Goal: Information Seeking & Learning: Learn about a topic

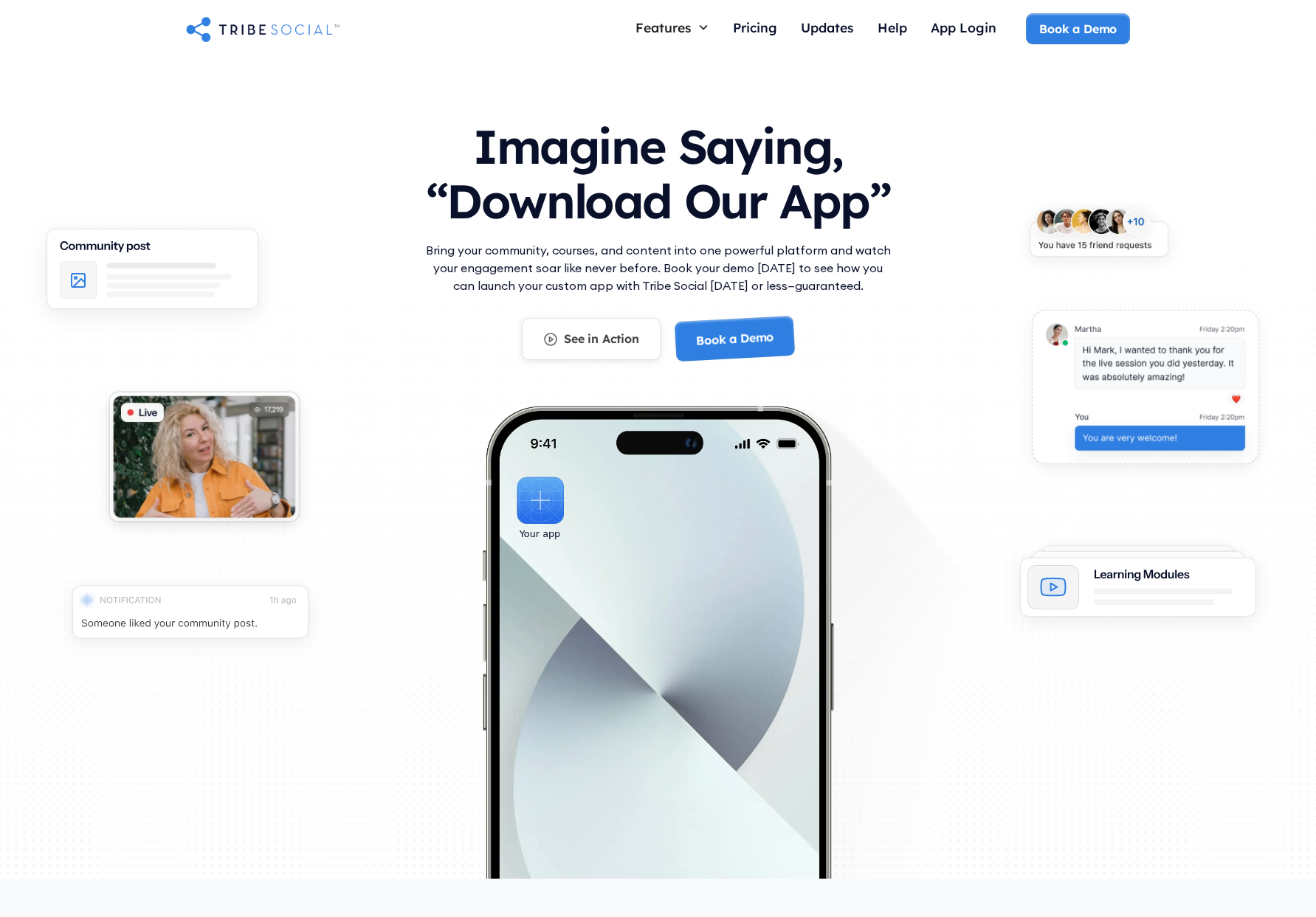
click at [618, 337] on div "See in Action" at bounding box center [602, 339] width 75 height 16
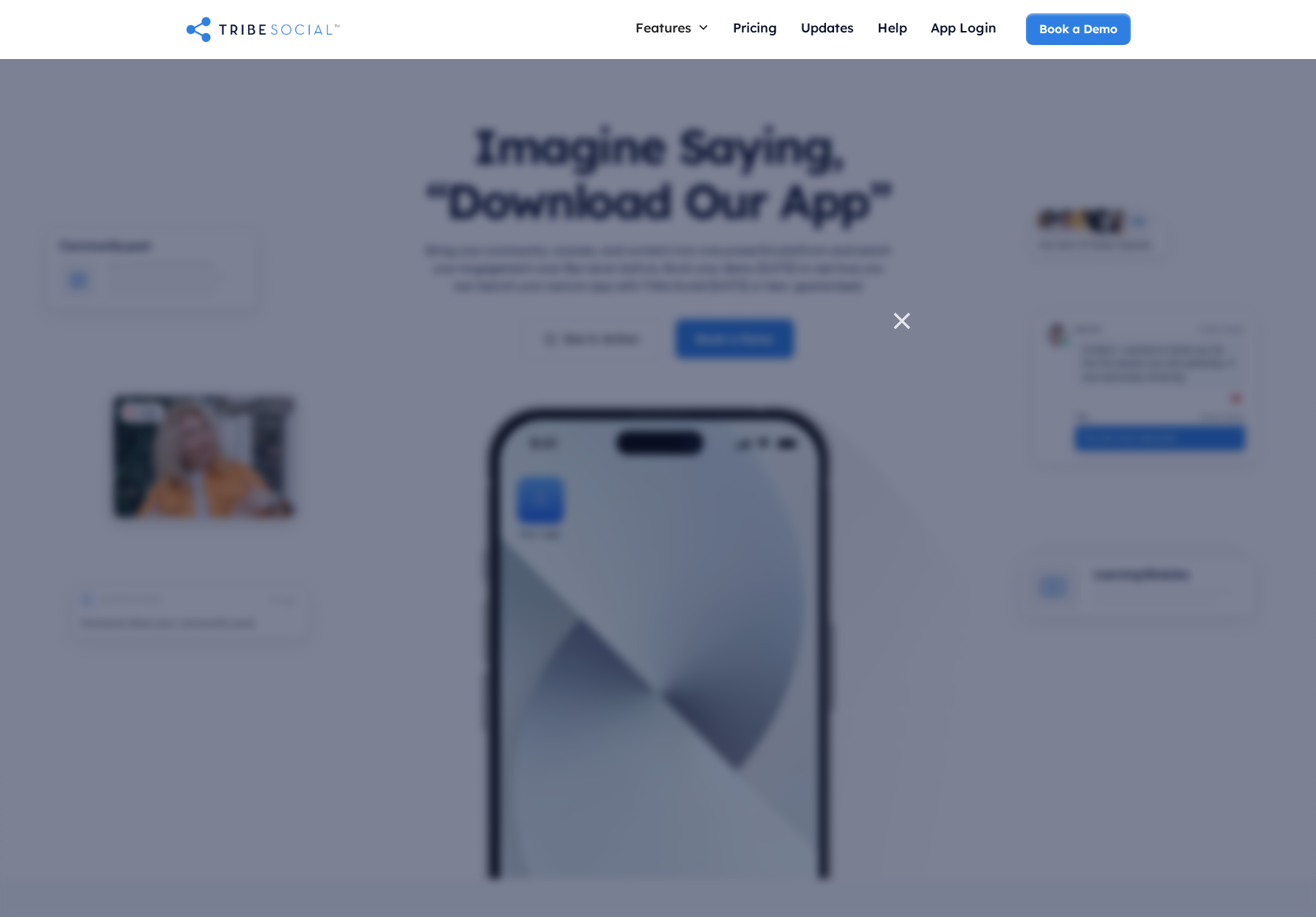
click at [902, 320] on icon at bounding box center [902, 321] width 15 height 15
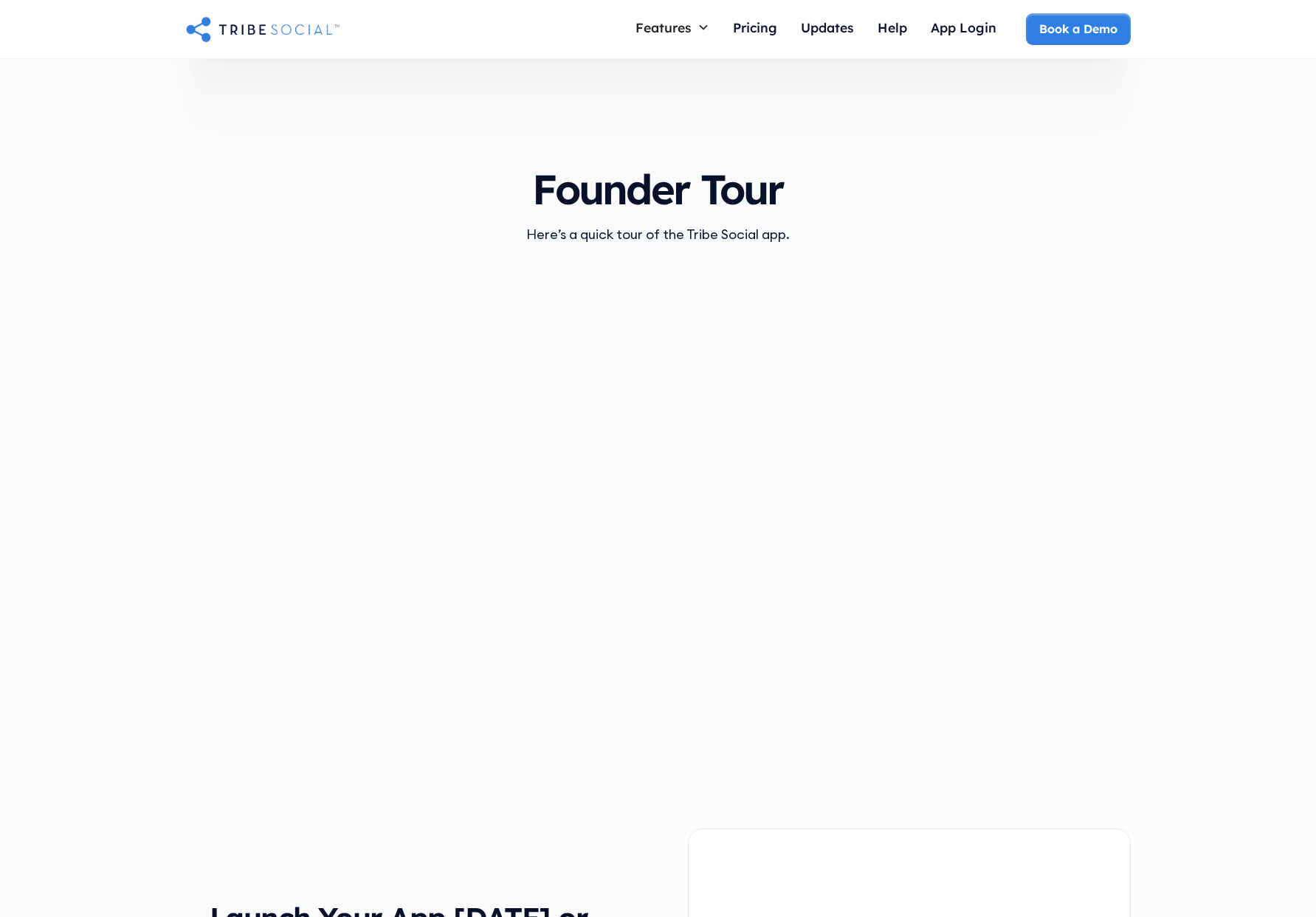
scroll to position [1274, 0]
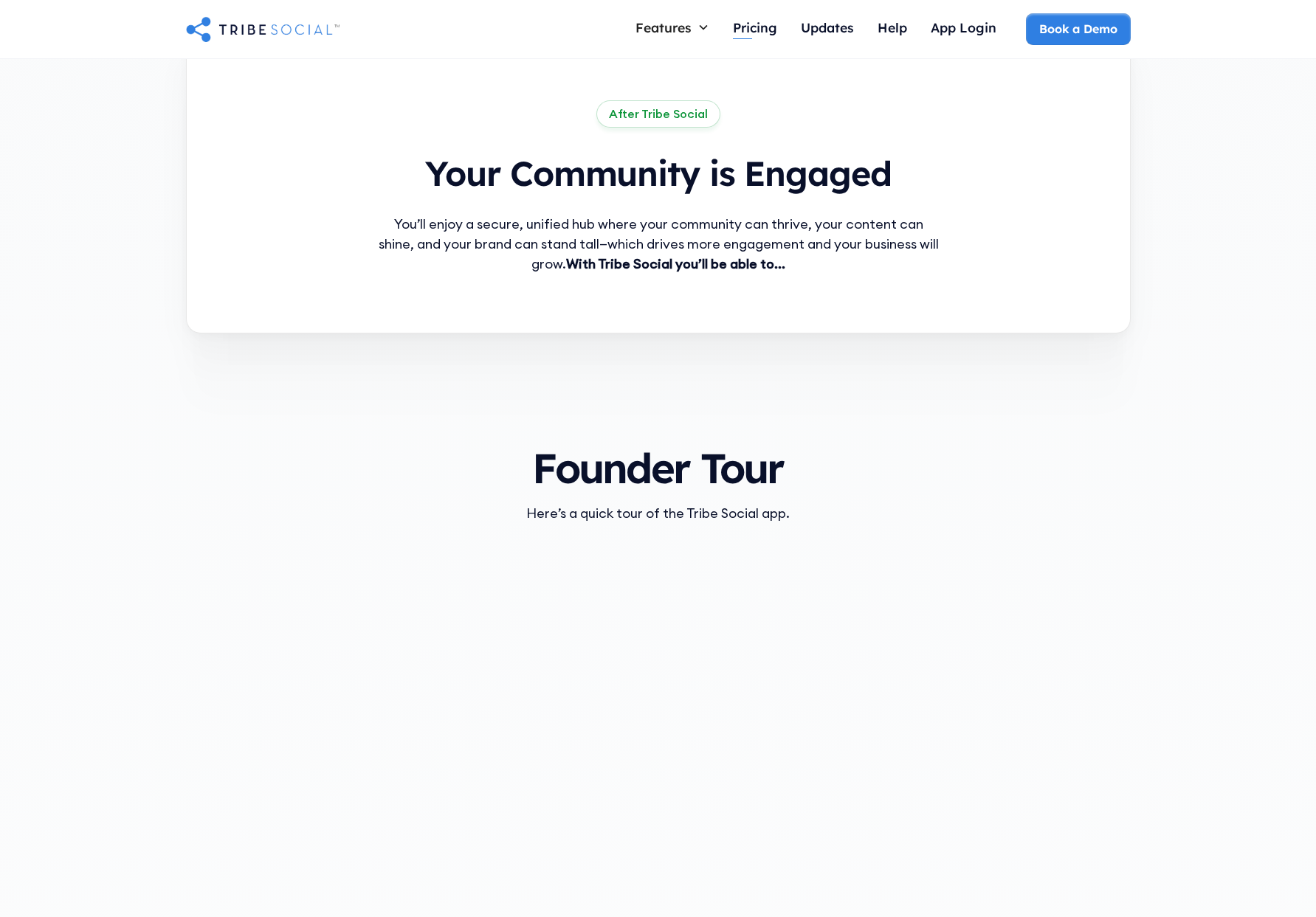
click at [767, 34] on div "Pricing" at bounding box center [755, 27] width 44 height 16
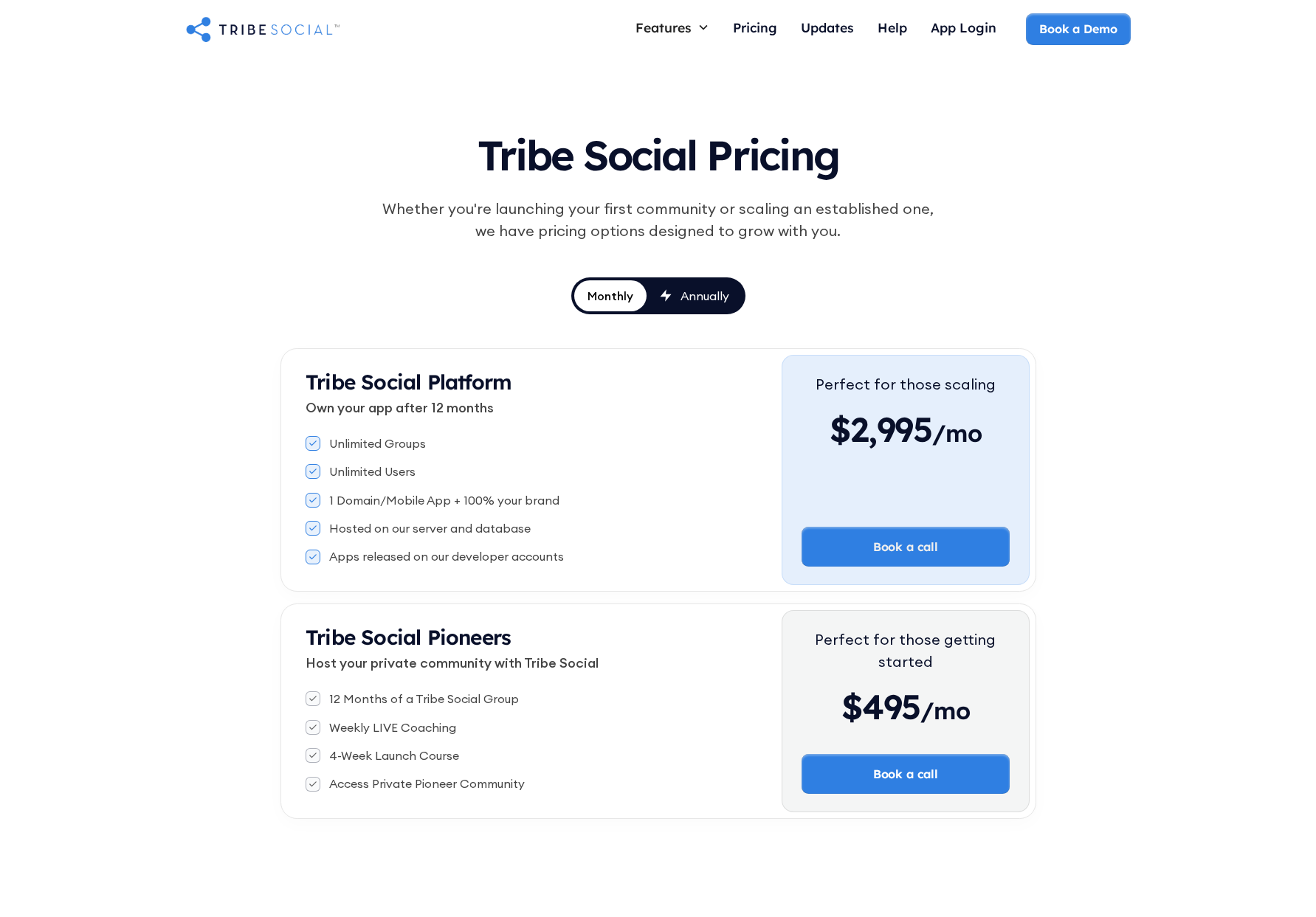
click at [703, 287] on link "Annually" at bounding box center [694, 296] width 96 height 31
click at [616, 288] on div "Monthly" at bounding box center [610, 296] width 48 height 16
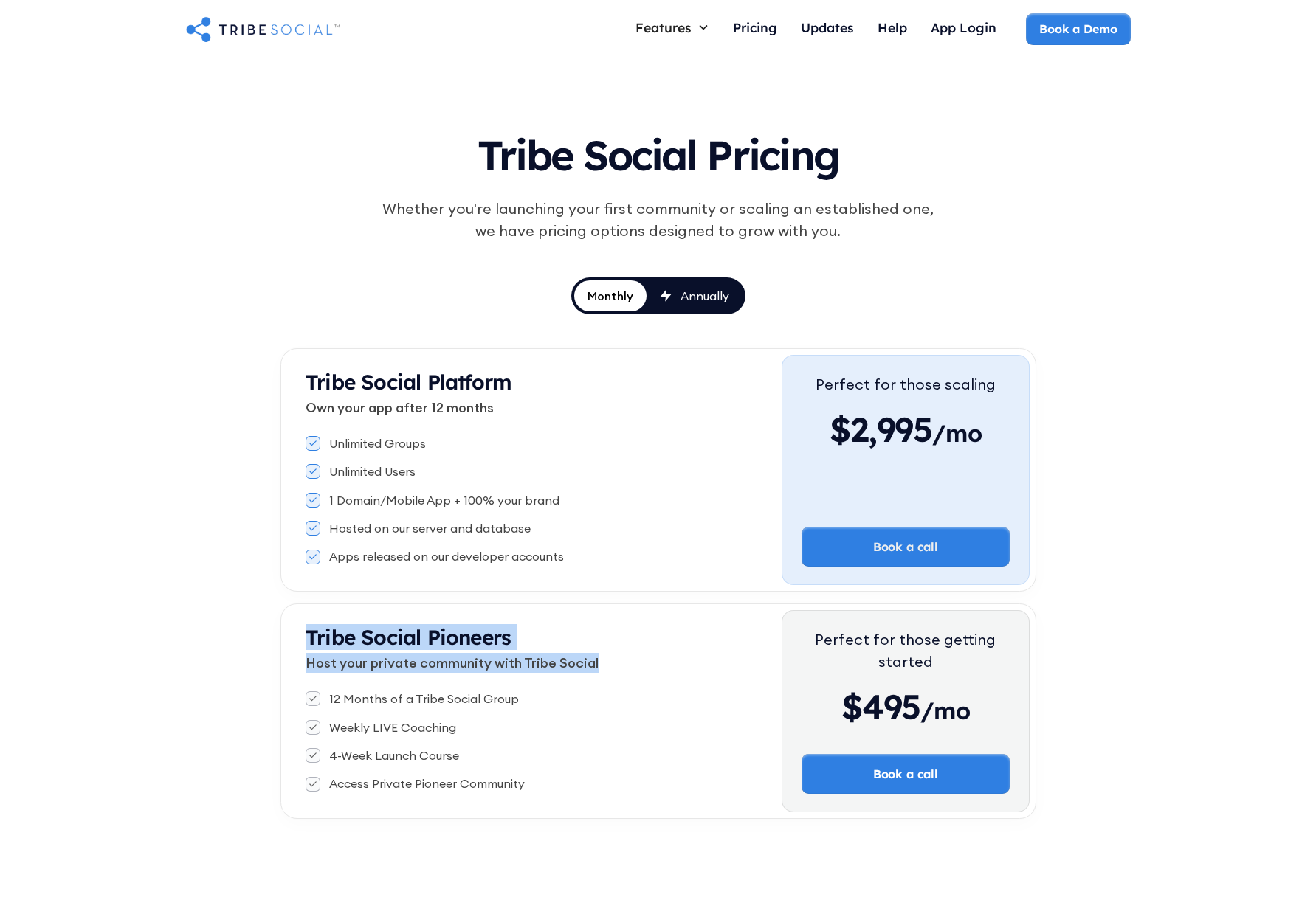
drag, startPoint x: 604, startPoint y: 667, endPoint x: 311, endPoint y: 636, distance: 294.6
click at [311, 636] on div "Tribe Social Pioneers Host your private community with Tribe Social" at bounding box center [543, 655] width 476 height 61
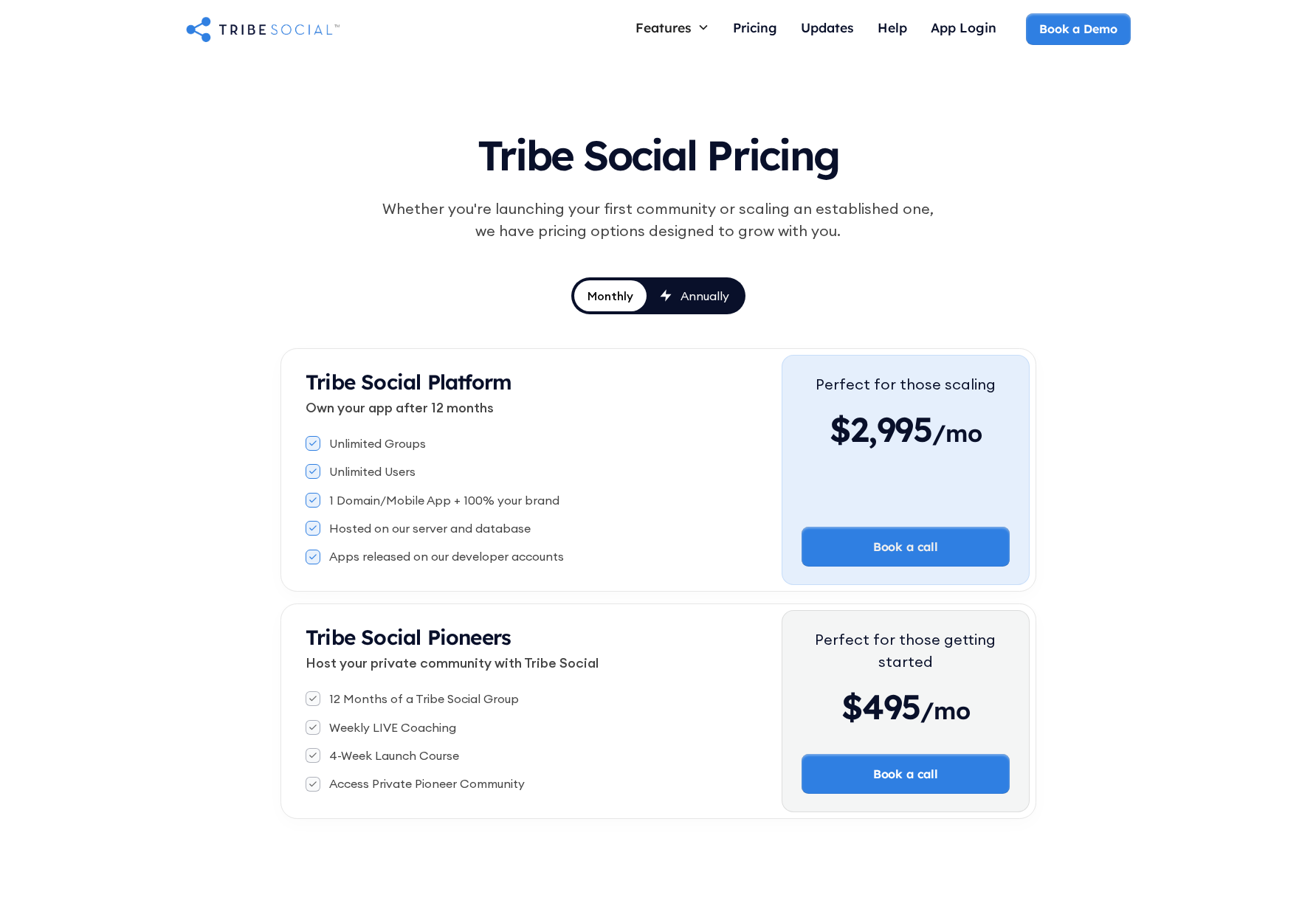
click at [537, 866] on div "Tribe Social Pricing Whether you're launching your first community or scaling a…" at bounding box center [658, 468] width 1316 height 820
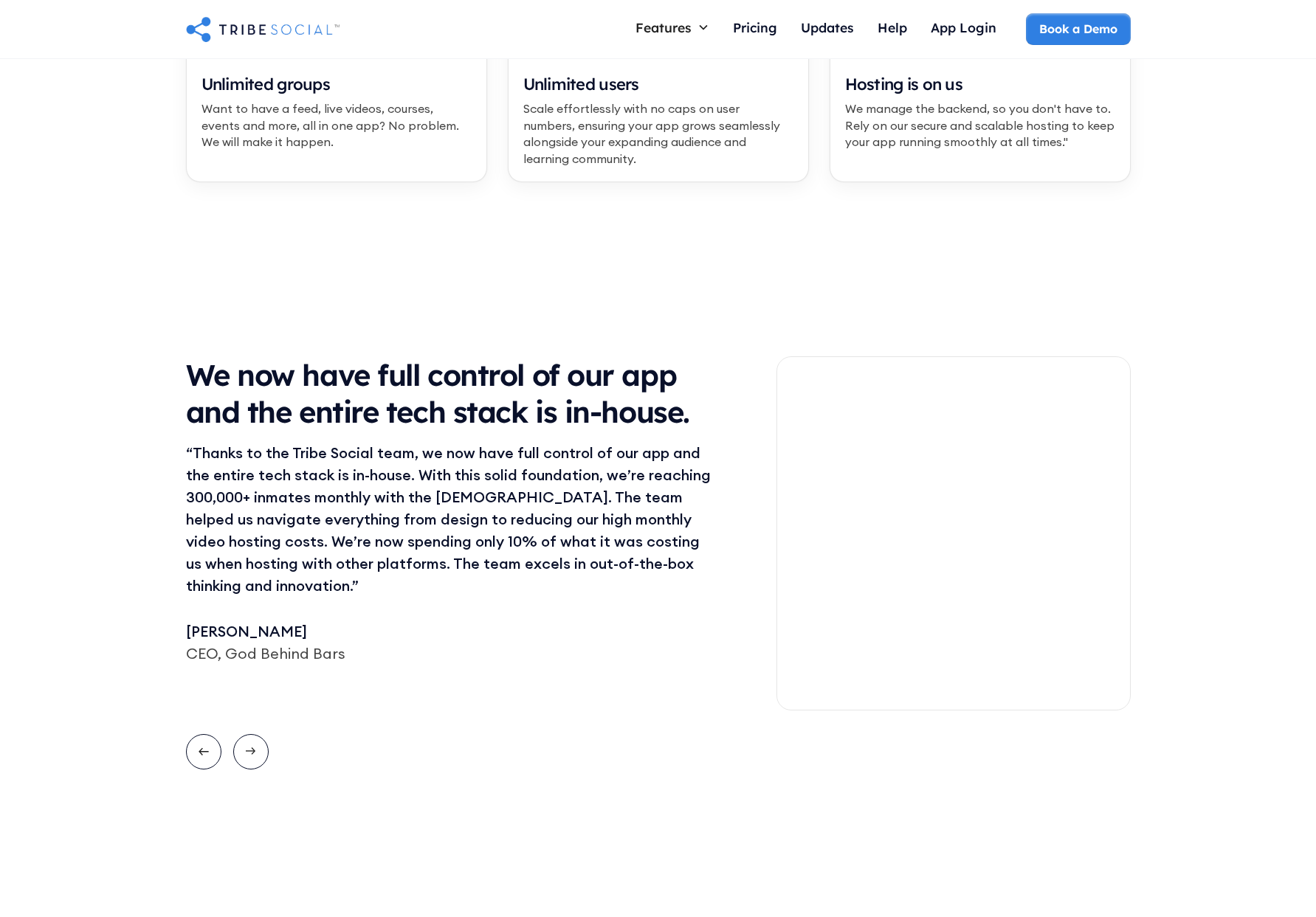
scroll to position [976, 0]
